Goal: Find specific page/section: Find specific page/section

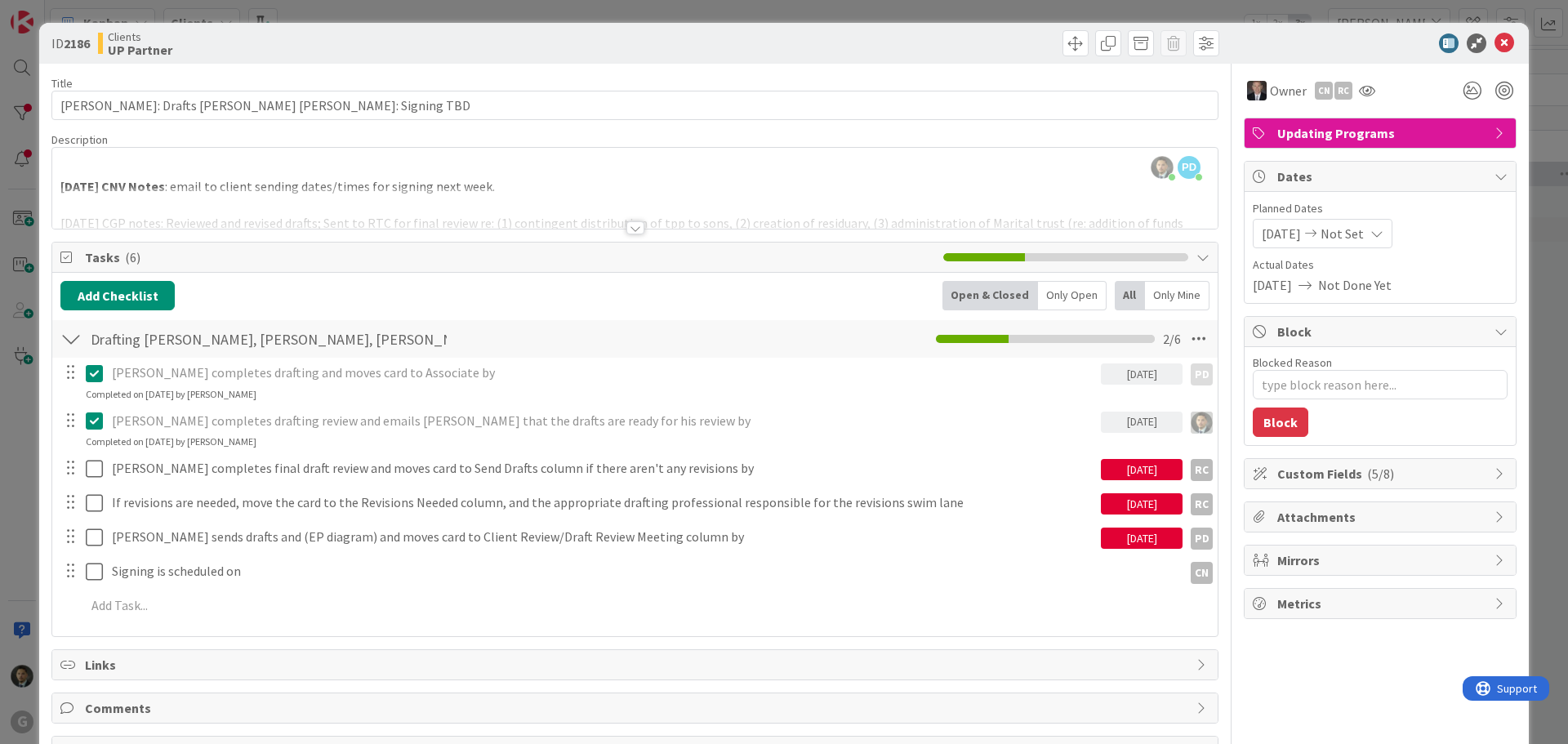
click at [1178, 11] on div "ID 2186 Clients UP Partner Title 51 / 128 [PERSON_NAME]: Drafts [PERSON_NAME] […" at bounding box center [784, 372] width 1568 height 744
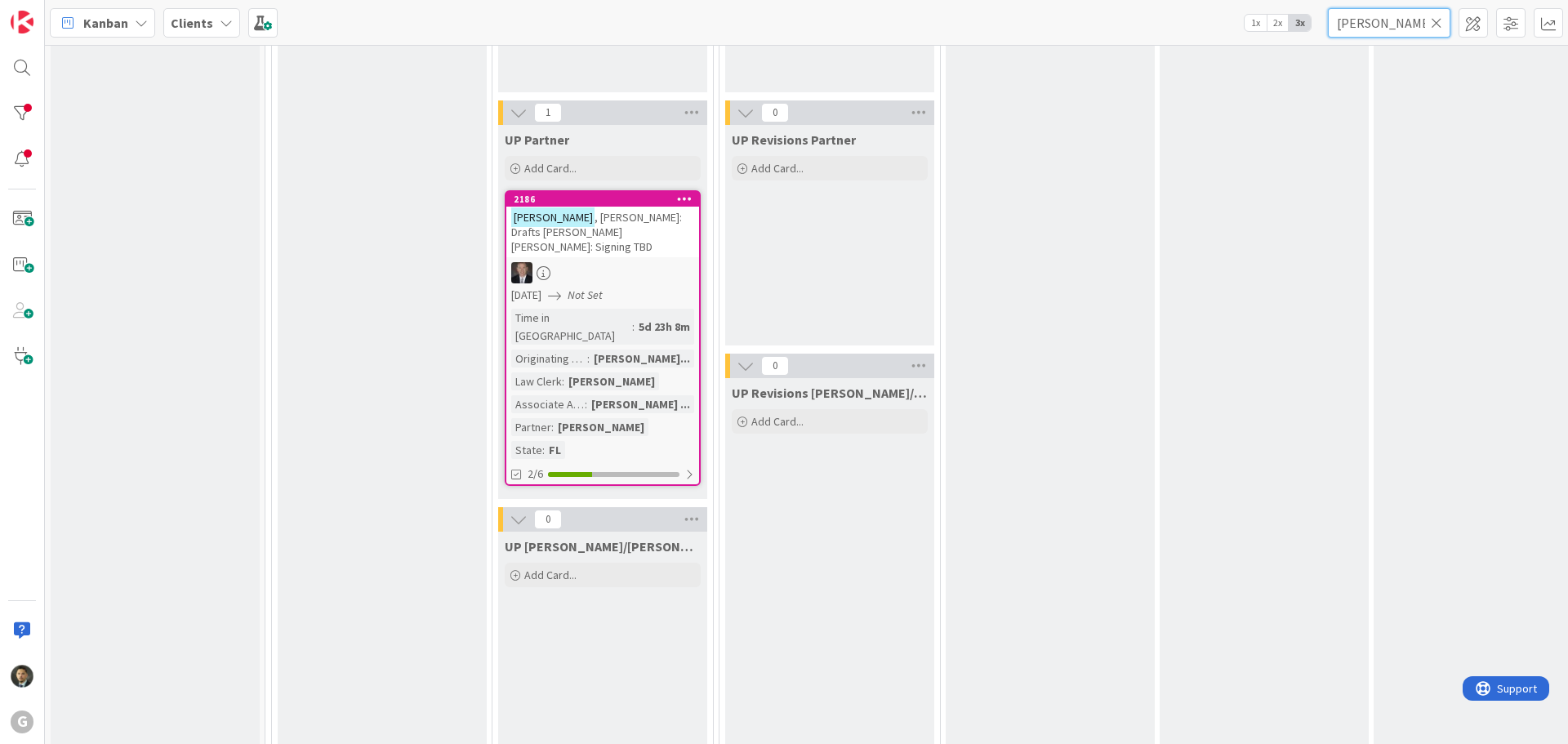
drag, startPoint x: 1380, startPoint y: 28, endPoint x: 1285, endPoint y: 32, distance: 95.1
click at [1285, 33] on div "Kanban Clients 1x 2x 3x [PERSON_NAME]" at bounding box center [807, 23] width 1523 height 45
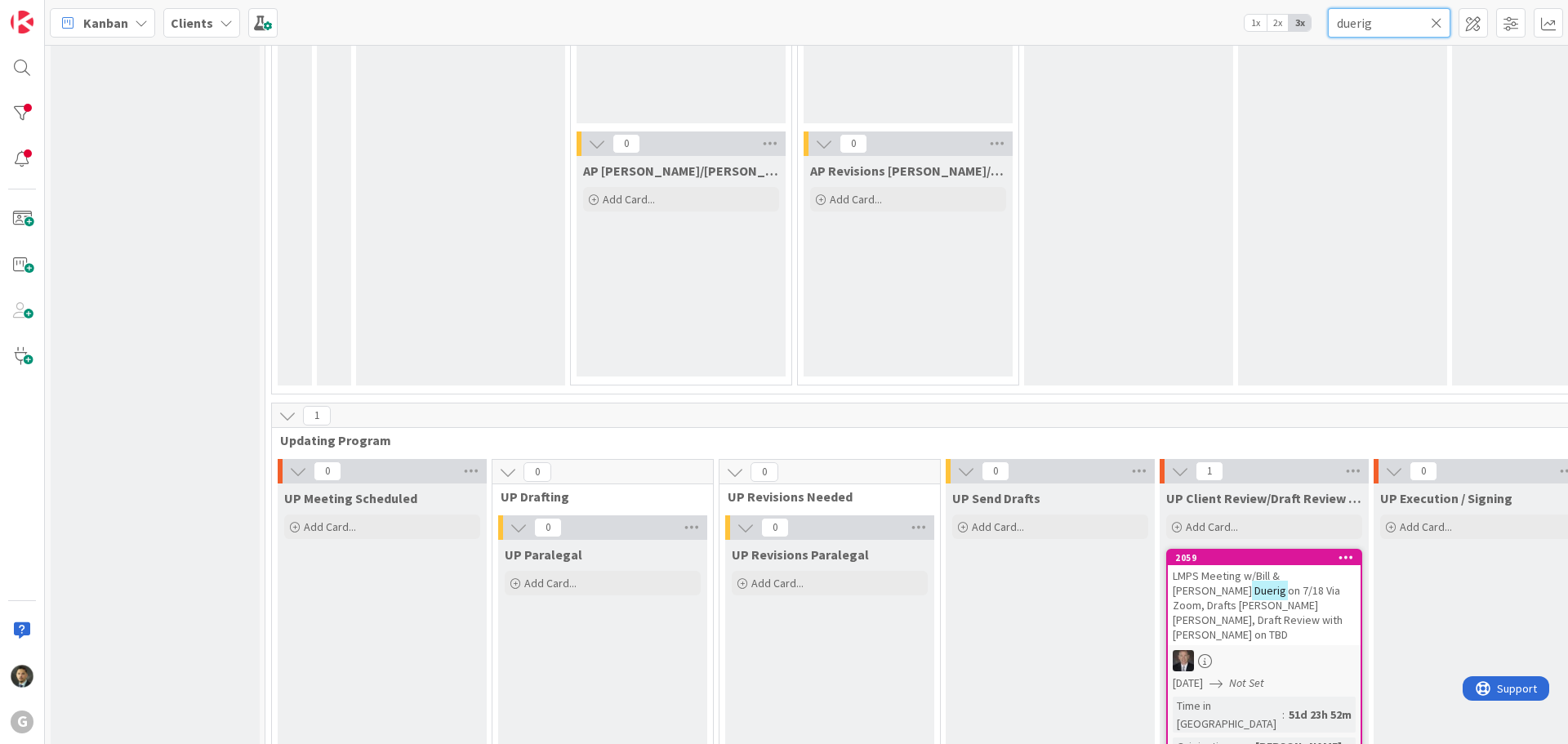
scroll to position [2206, 0]
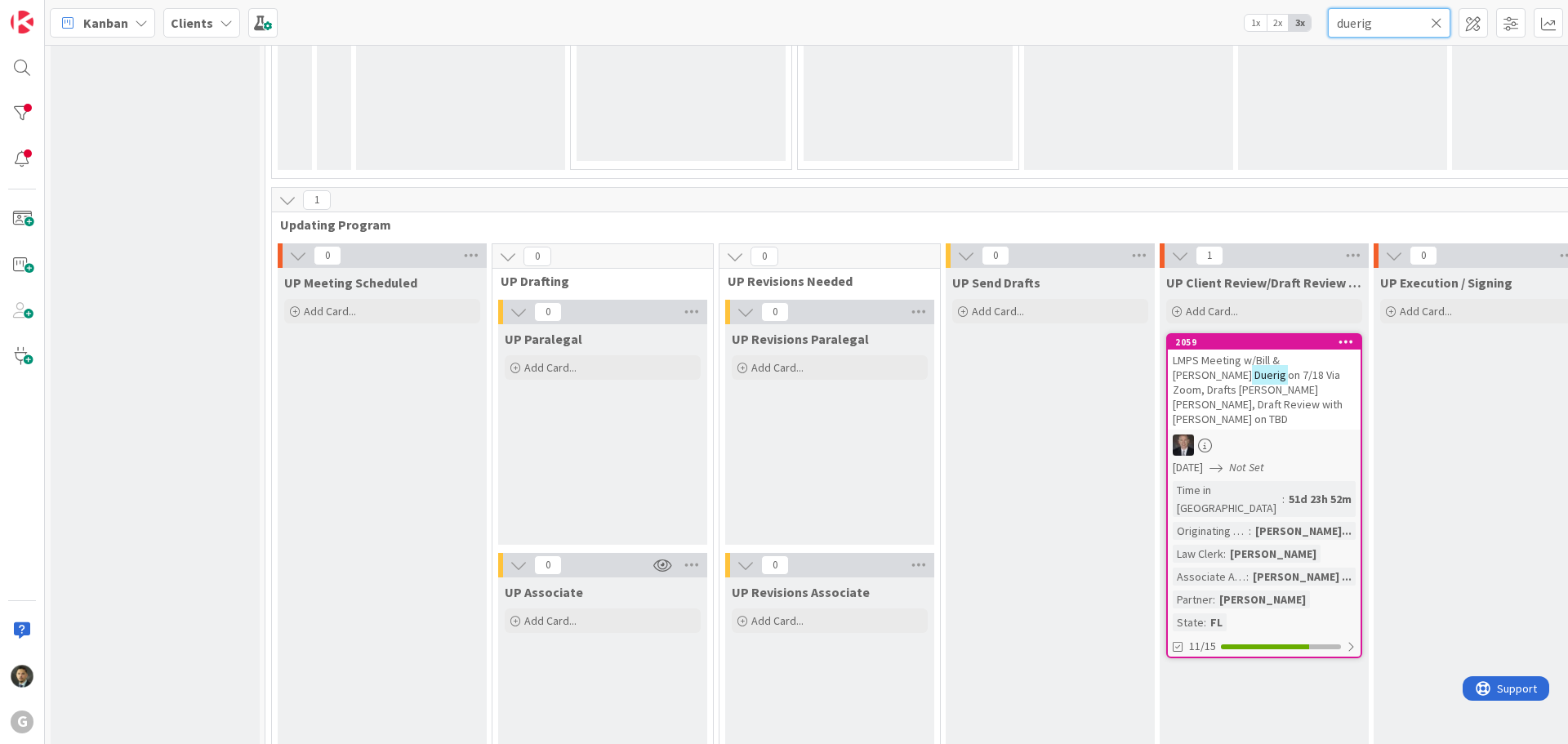
type input "duerig"
click at [1284, 350] on div "LMPS Meeting w/Bill & [PERSON_NAME] on 7/18 Via Zoom, Drafts [PERSON_NAME] [PER…" at bounding box center [1265, 389] width 193 height 80
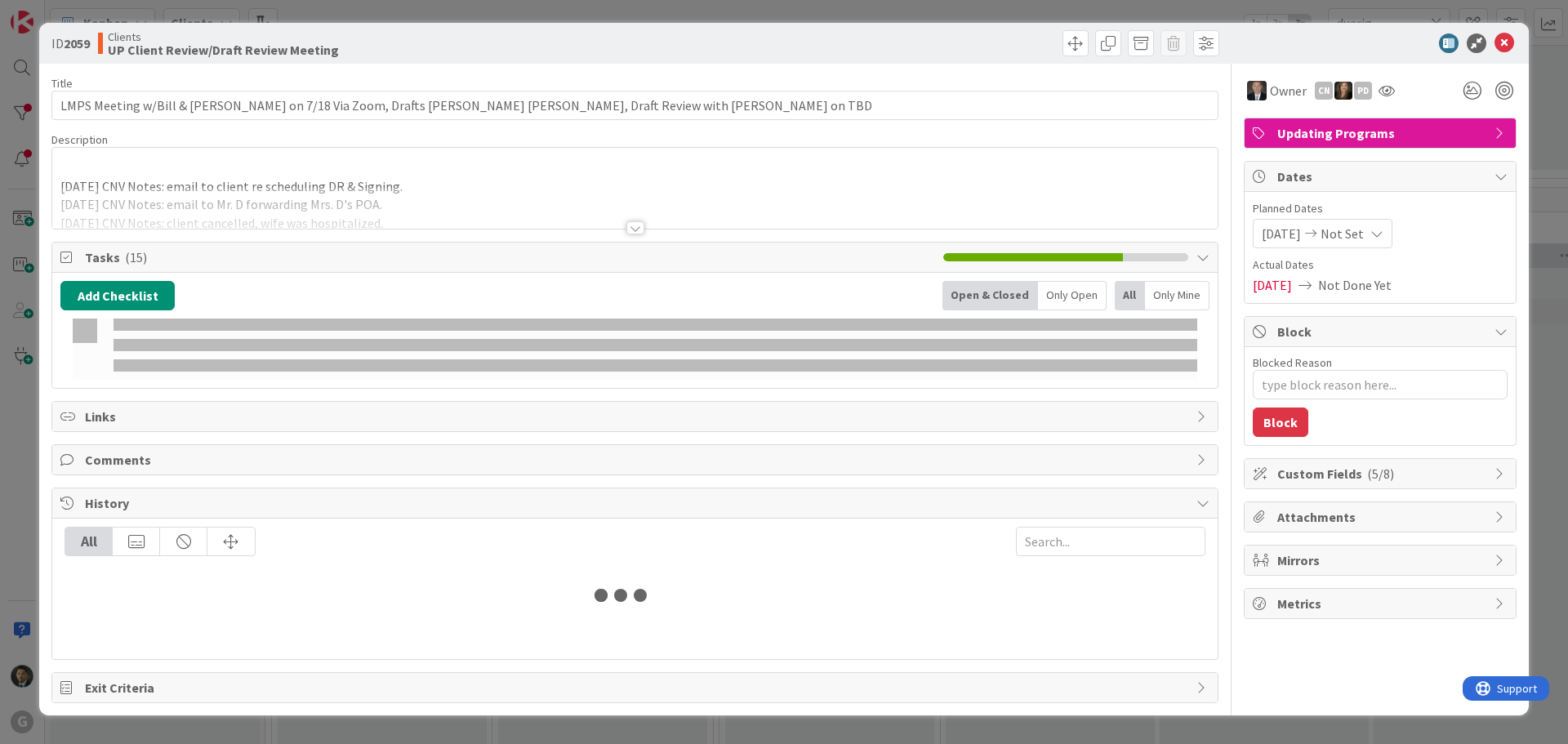
type textarea "x"
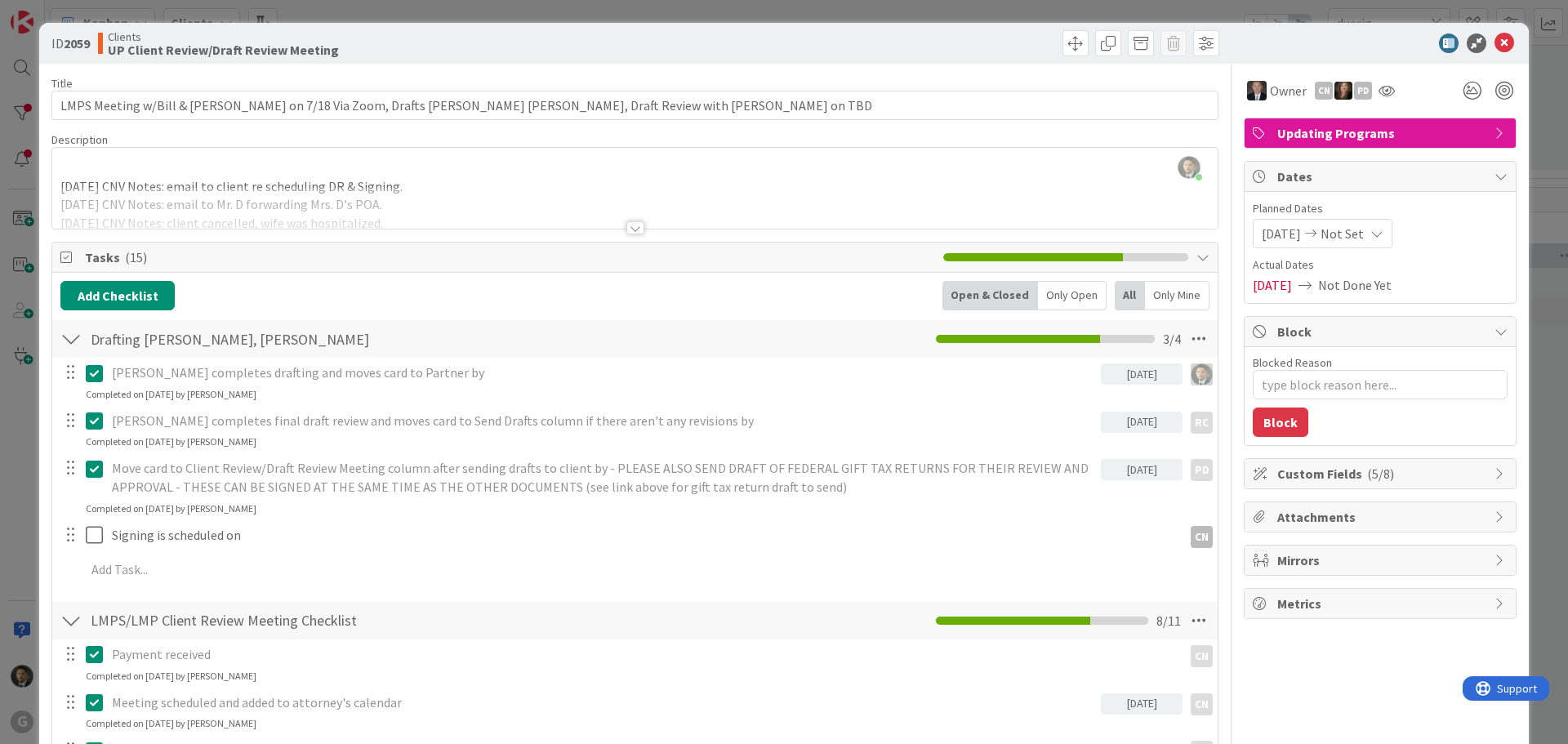
click at [631, 227] on div at bounding box center [635, 228] width 18 height 13
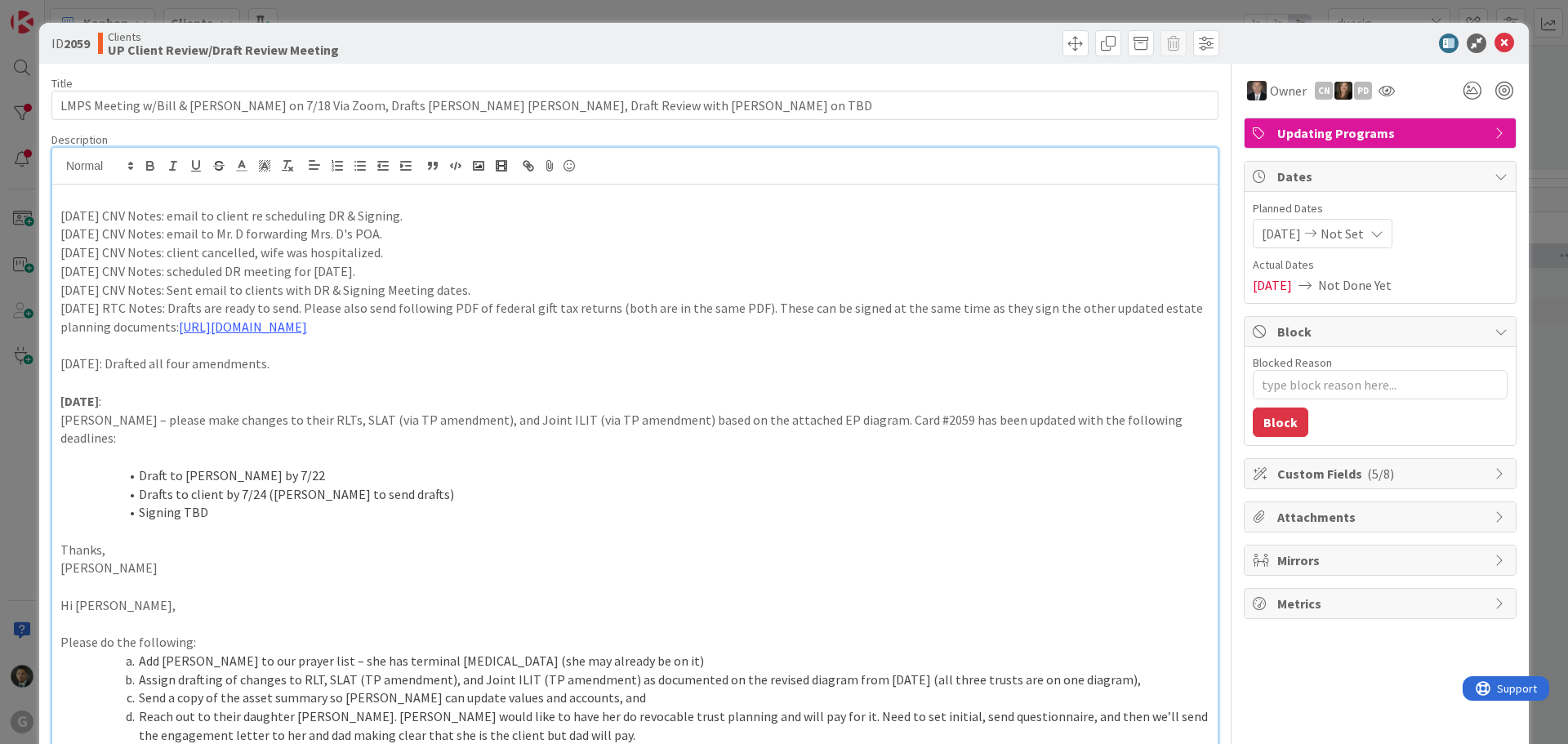
click at [903, 6] on div "ID 2059 Clients UP Client Review/Draft Review Meeting Title 106 / 128 LMPS Meet…" at bounding box center [784, 372] width 1568 height 744
